Goal: Information Seeking & Learning: Learn about a topic

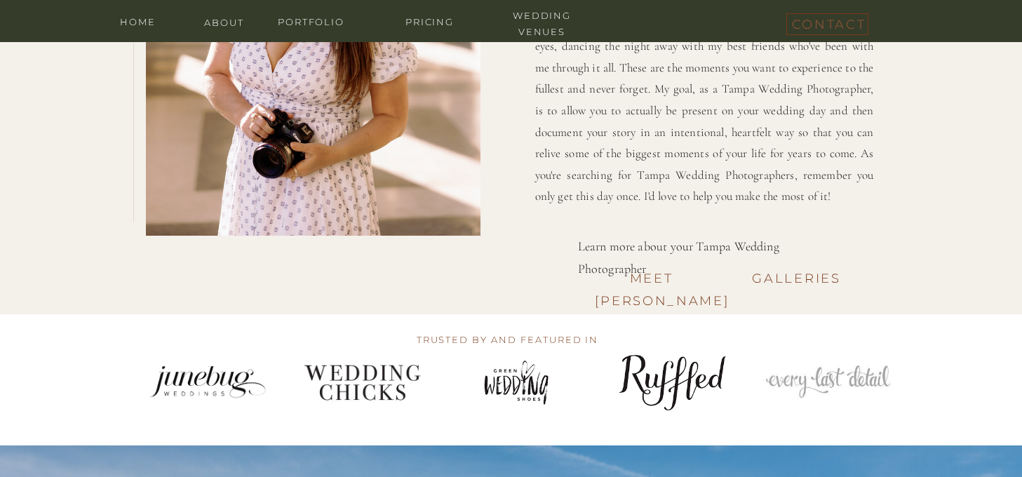
scroll to position [2075, 0]
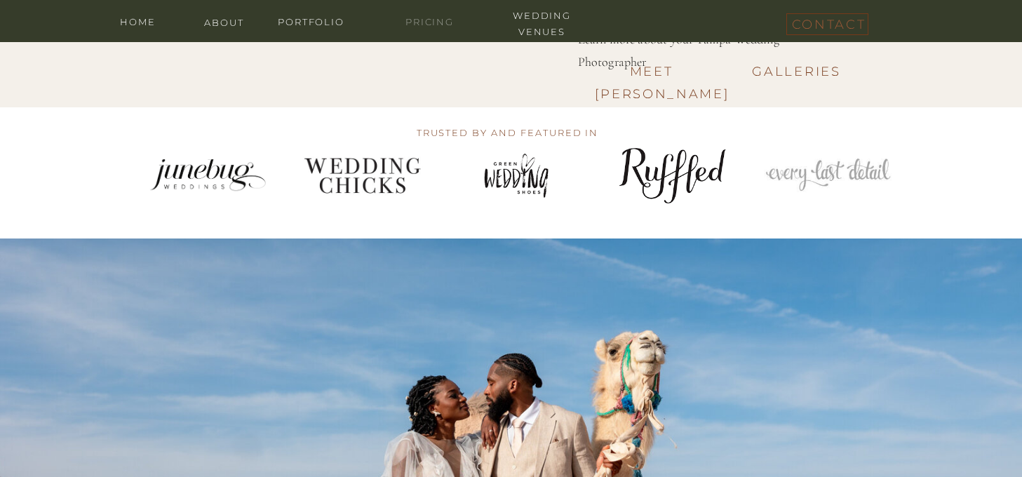
click at [447, 27] on nav "Pricing" at bounding box center [430, 20] width 84 height 13
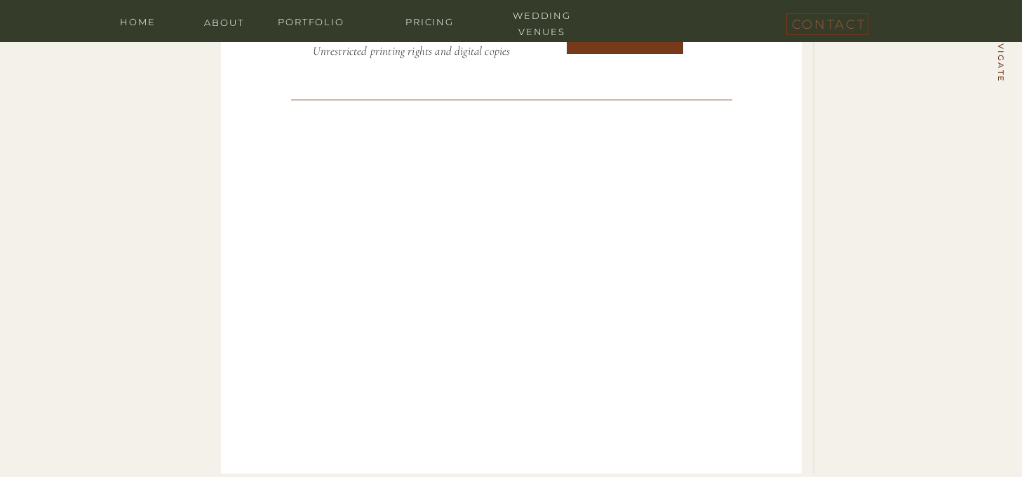
scroll to position [4660, 0]
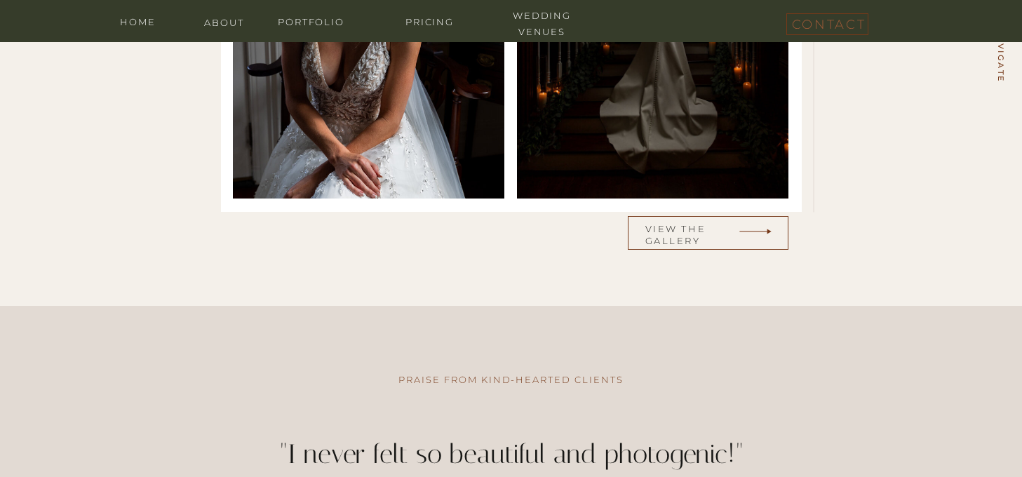
click at [670, 224] on h3 "view the gallery" at bounding box center [691, 232] width 93 height 18
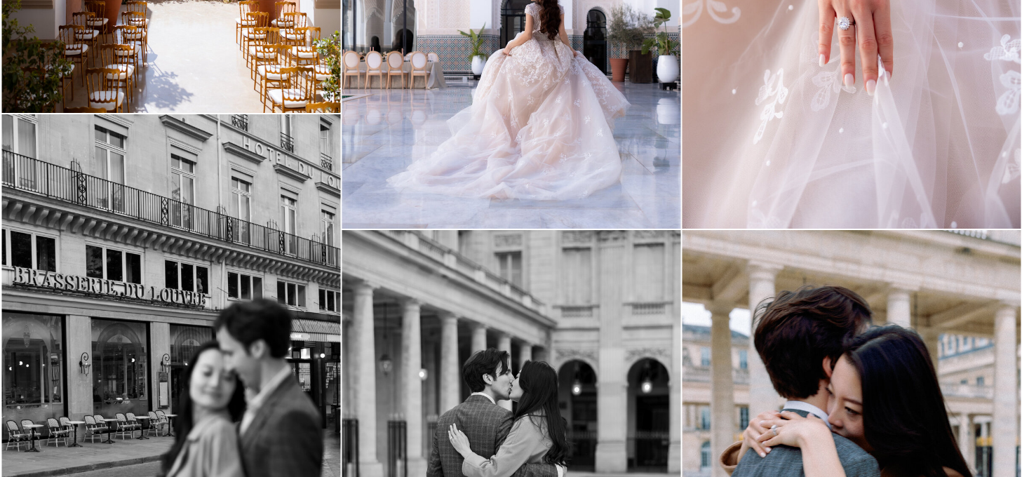
scroll to position [7335, 0]
